Goal: Information Seeking & Learning: Learn about a topic

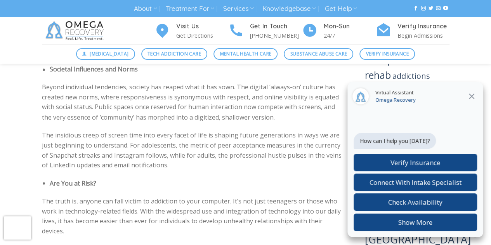
scroll to position [606, 0]
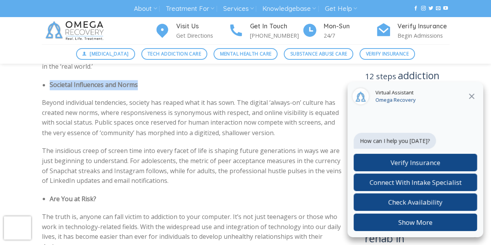
drag, startPoint x: 138, startPoint y: 86, endPoint x: 43, endPoint y: 83, distance: 95.2
click at [50, 83] on li "Societal Influences and Norms" at bounding box center [196, 85] width 292 height 10
copy strong "Societal Influences and Norms"
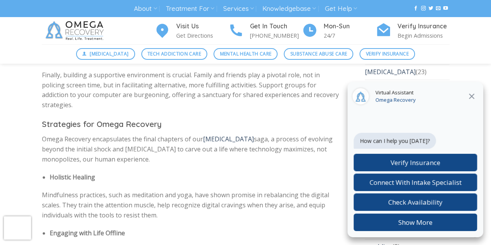
scroll to position [1479, 0]
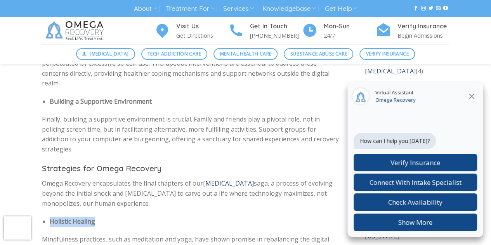
drag, startPoint x: 99, startPoint y: 182, endPoint x: 51, endPoint y: 178, distance: 48.7
click at [51, 217] on li "Holistic Healing" at bounding box center [196, 222] width 292 height 10
copy strong "Holistic Healing"
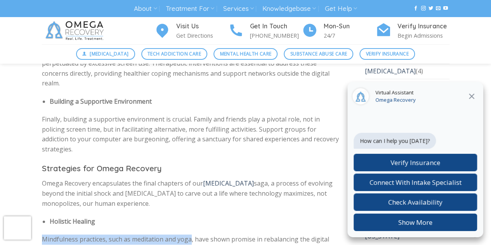
drag, startPoint x: 42, startPoint y: 198, endPoint x: 190, endPoint y: 200, distance: 148.4
copy p "Mindfulness practices, such as meditation and yoga"
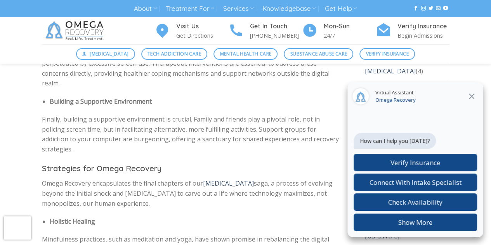
drag, startPoint x: 50, startPoint y: 239, endPoint x: 126, endPoint y: 240, distance: 75.4
copy strong "Engaging with Life Offline"
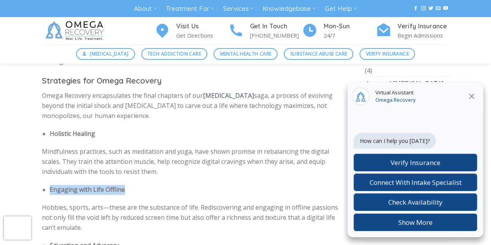
scroll to position [1588, 0]
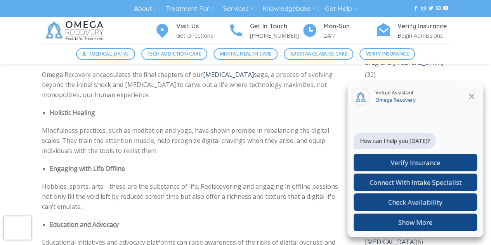
click at [141, 182] on p "Hobbies, sports, arts—these are the substance of life. Rediscovering and engagi…" at bounding box center [192, 197] width 300 height 30
drag, startPoint x: 40, startPoint y: 147, endPoint x: 102, endPoint y: 148, distance: 61.4
copy p "Hobbies, sports, arts"
drag, startPoint x: 126, startPoint y: 180, endPoint x: 49, endPoint y: 181, distance: 76.5
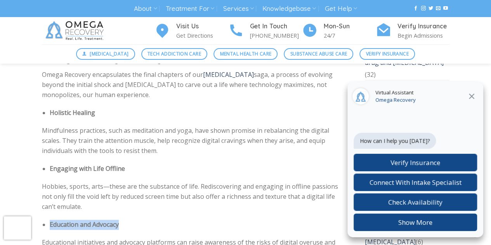
click at [49, 220] on ul "Education and Advocacy" at bounding box center [192, 225] width 300 height 10
copy strong "Education and Advocacy"
click at [208, 220] on li "Education and Advocacy" at bounding box center [196, 225] width 292 height 10
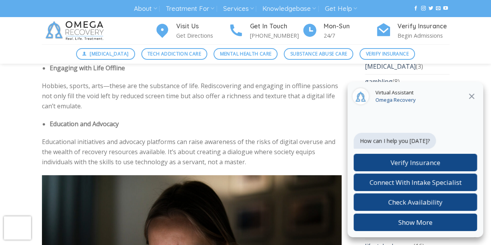
scroll to position [1712, 0]
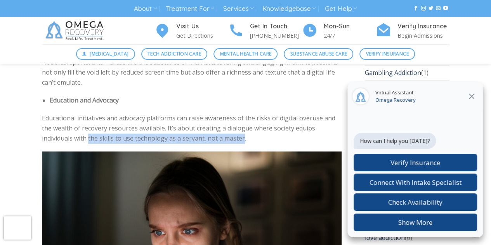
drag, startPoint x: 89, startPoint y: 95, endPoint x: 242, endPoint y: 99, distance: 153.9
click at [242, 113] on p "Educational initiatives and advocacy platforms can raise awareness of the risks…" at bounding box center [192, 128] width 300 height 30
copy p "the skills to use technology as a servant, not a master"
